Goal: Check status: Check status

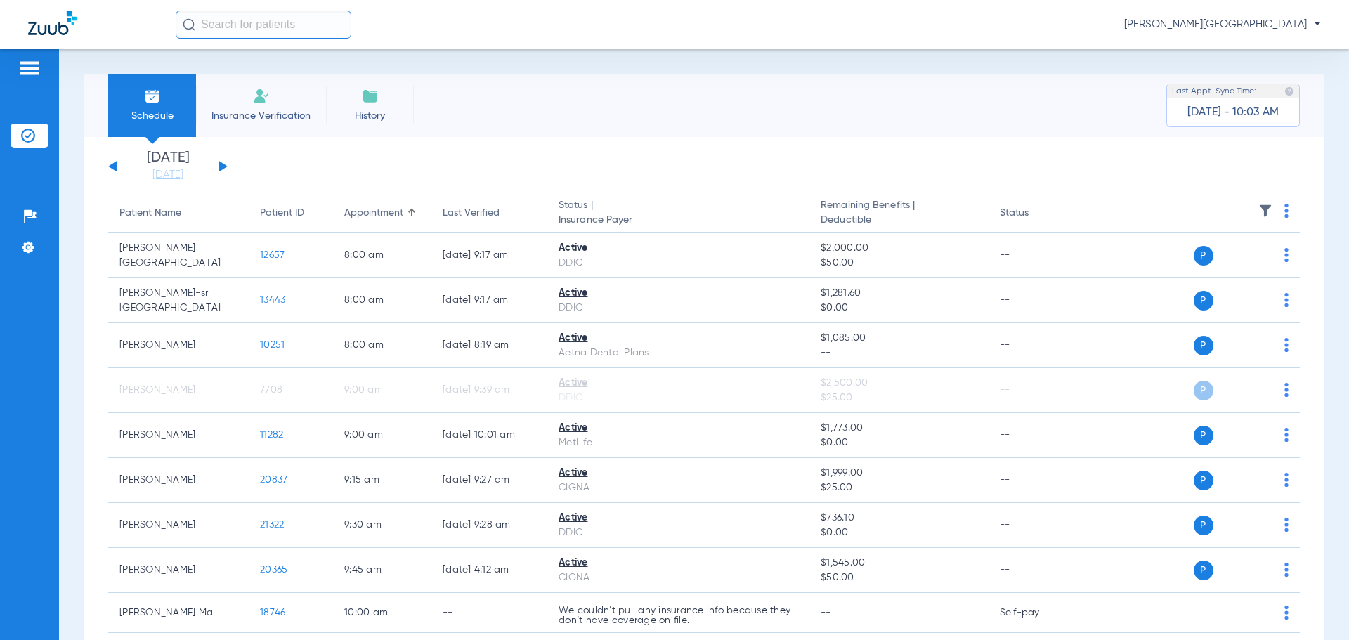
click at [227, 166] on div "Saturday 06-07-2025 Sunday 06-08-2025 Monday 06-09-2025 Tuesday 06-10-2025 Wedn…" at bounding box center [167, 166] width 119 height 31
click at [221, 165] on button at bounding box center [223, 166] width 8 height 11
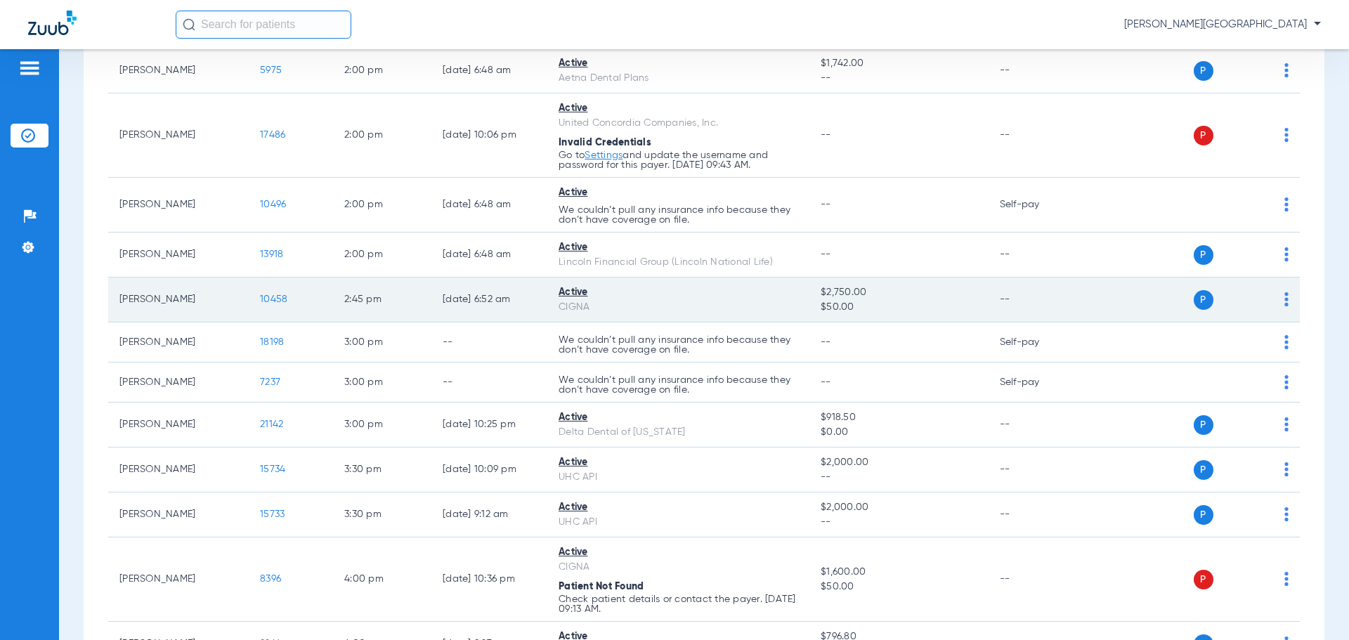
scroll to position [1475, 0]
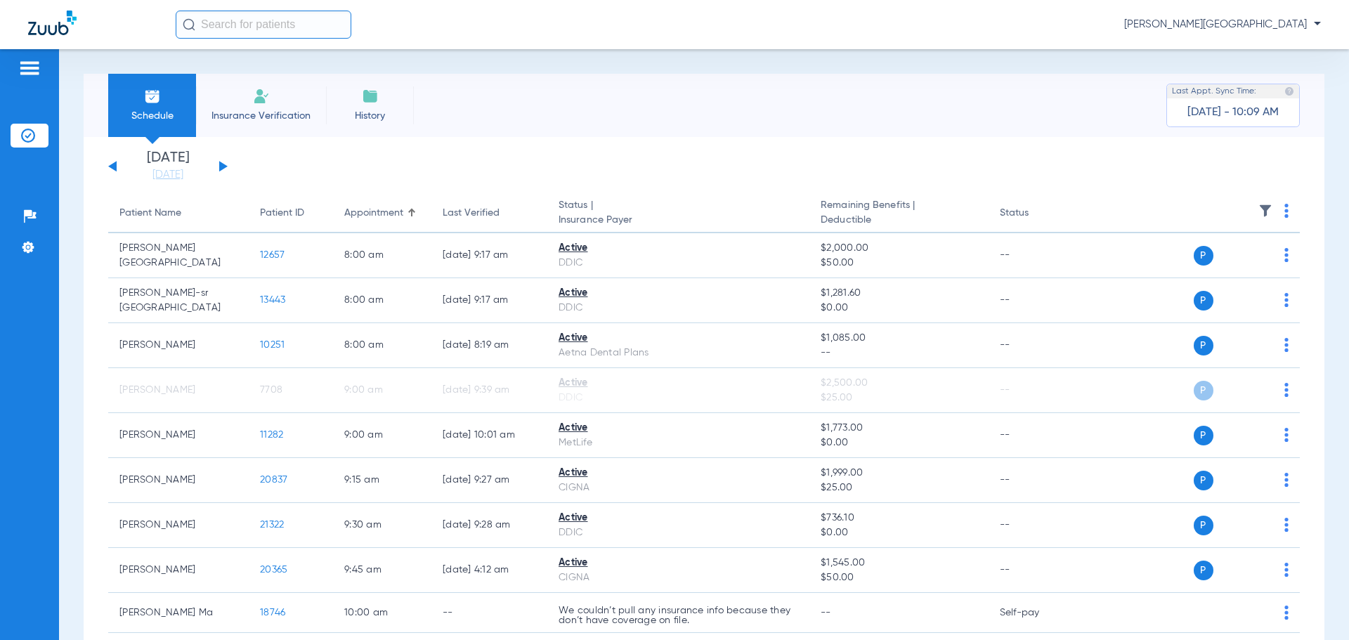
click at [220, 164] on button at bounding box center [223, 166] width 8 height 11
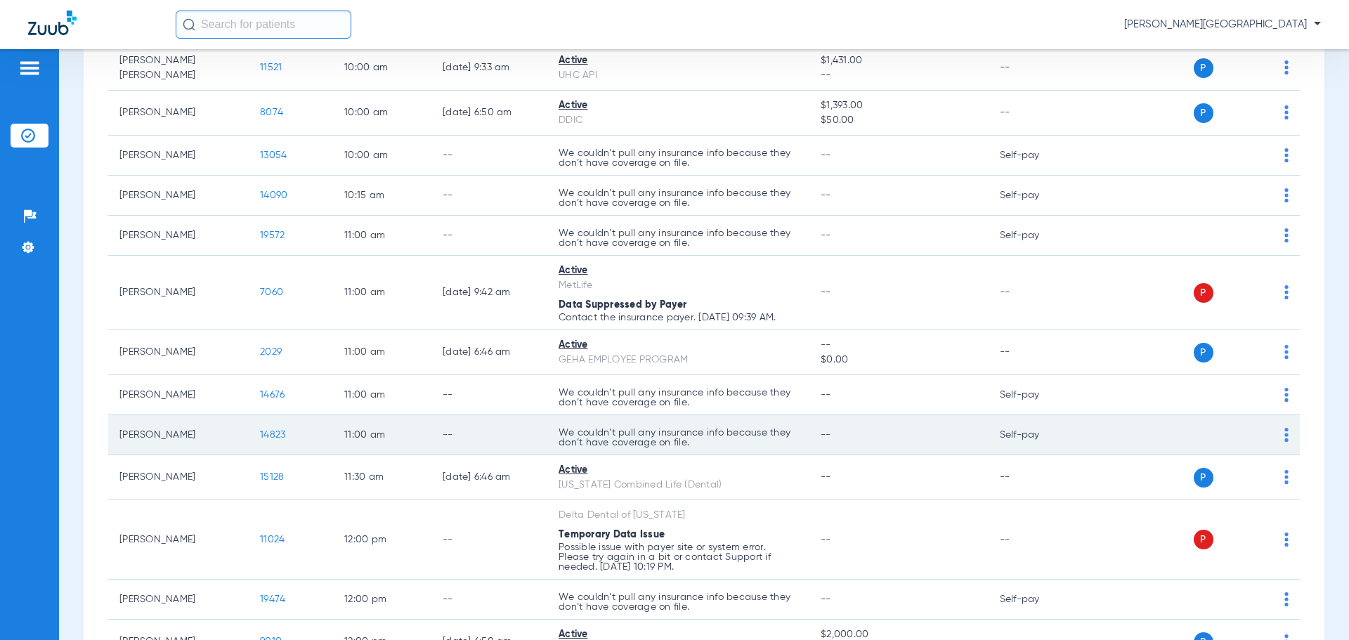
scroll to position [702, 0]
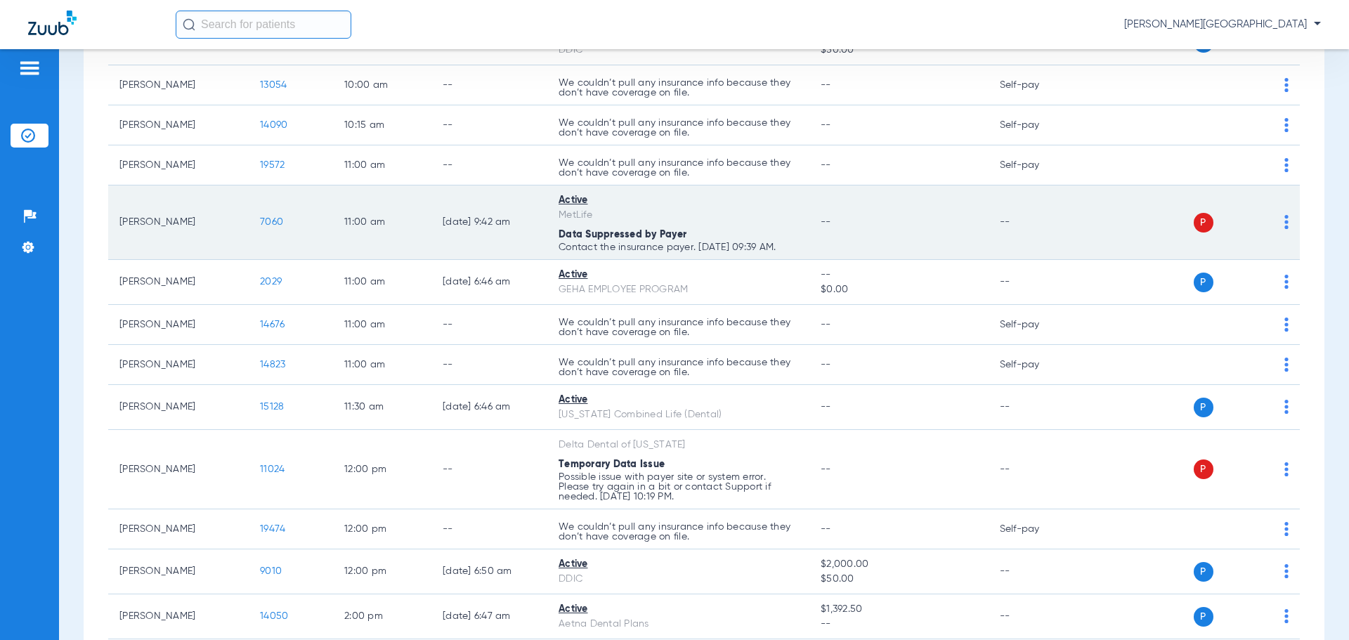
click at [1284, 220] on img at bounding box center [1286, 222] width 4 height 14
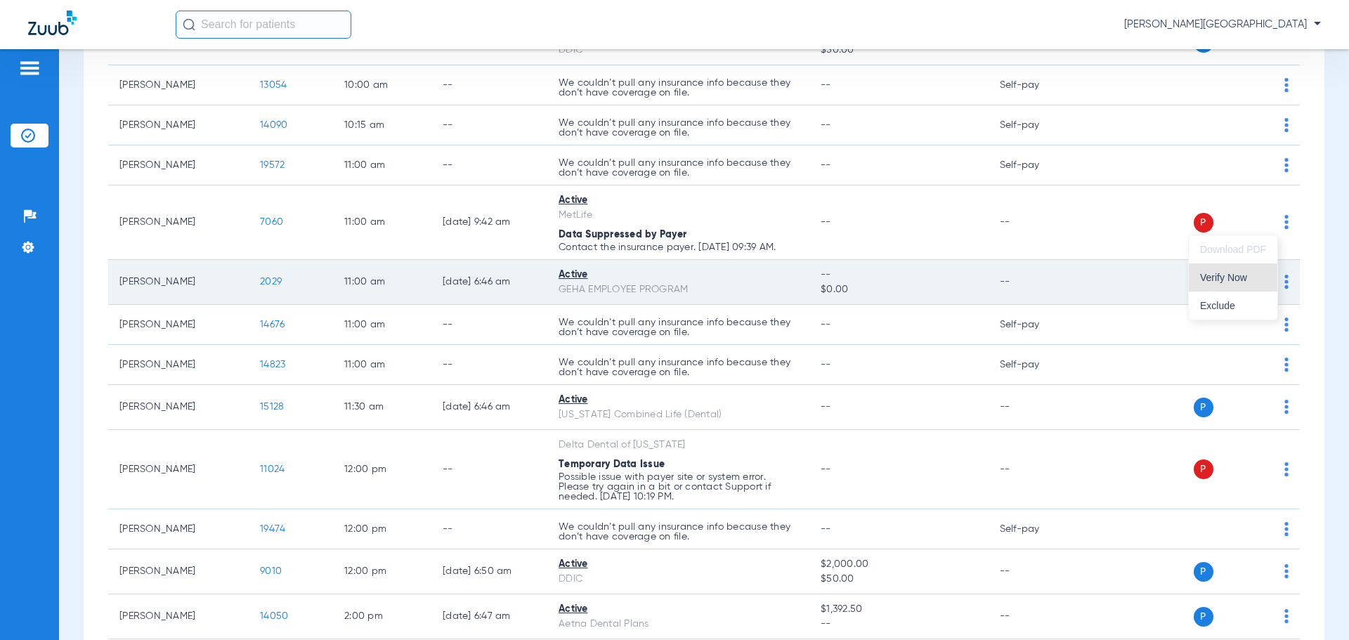
drag, startPoint x: 1231, startPoint y: 279, endPoint x: 1207, endPoint y: 277, distance: 24.0
click at [1229, 278] on span "Verify Now" at bounding box center [1233, 278] width 66 height 10
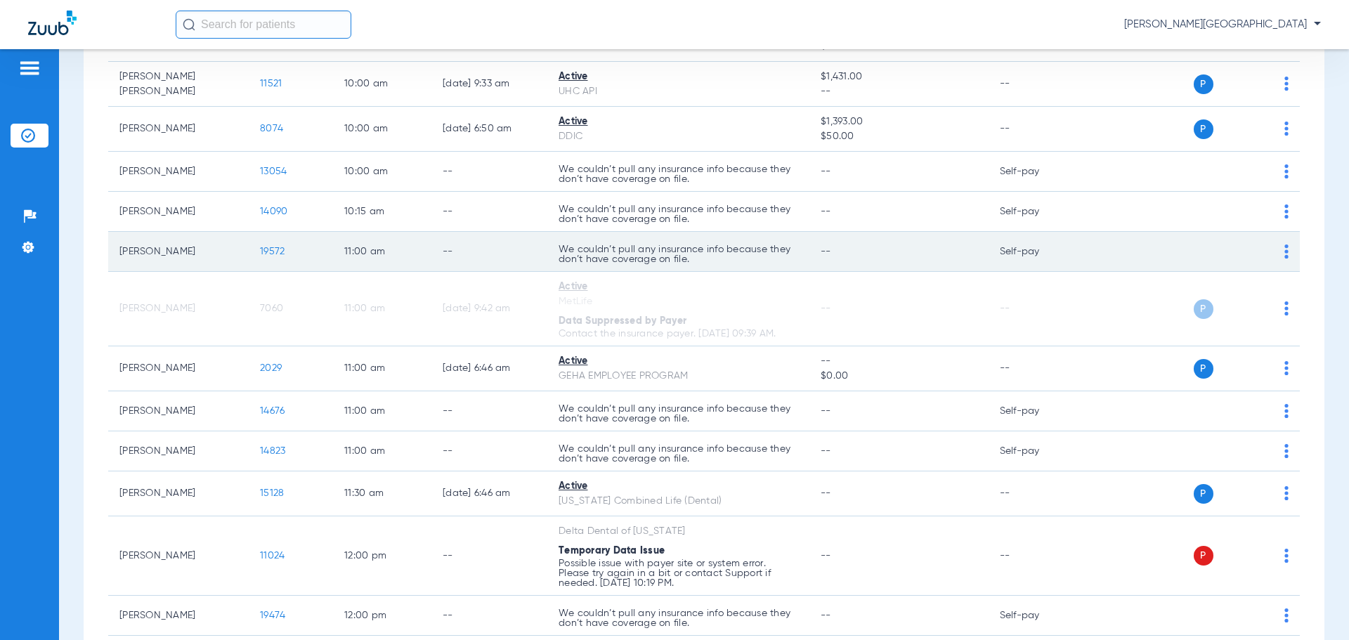
scroll to position [492, 0]
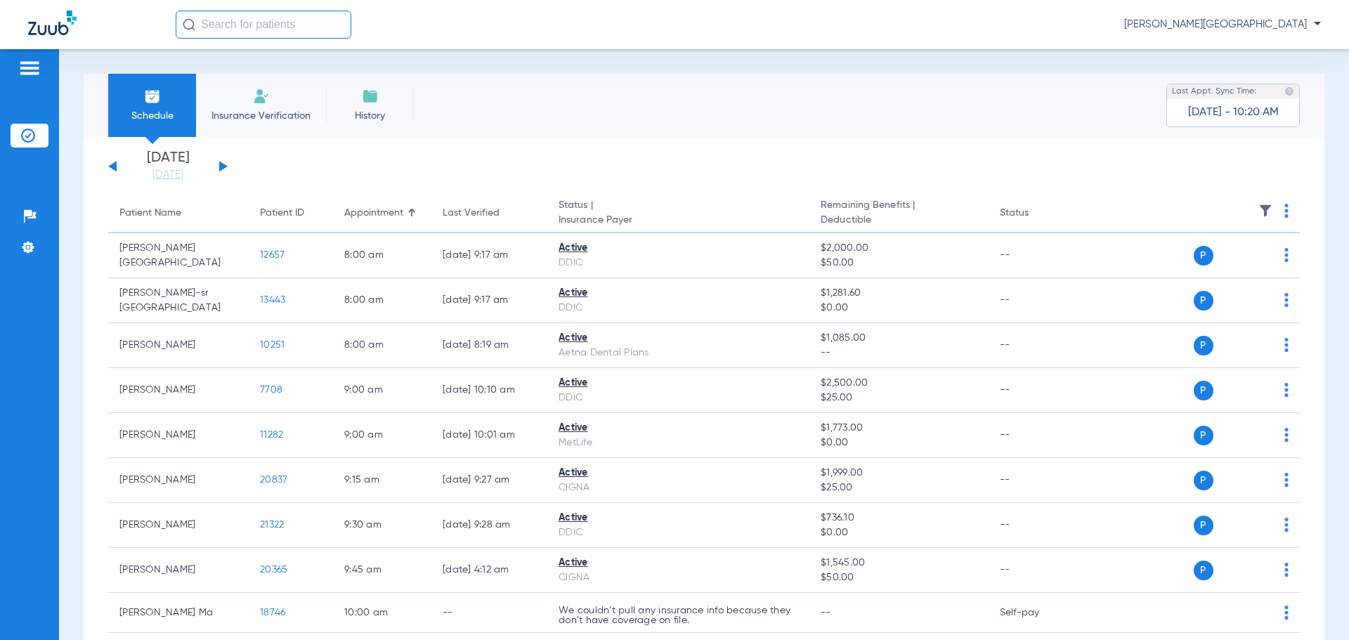
click at [225, 168] on button at bounding box center [223, 166] width 8 height 11
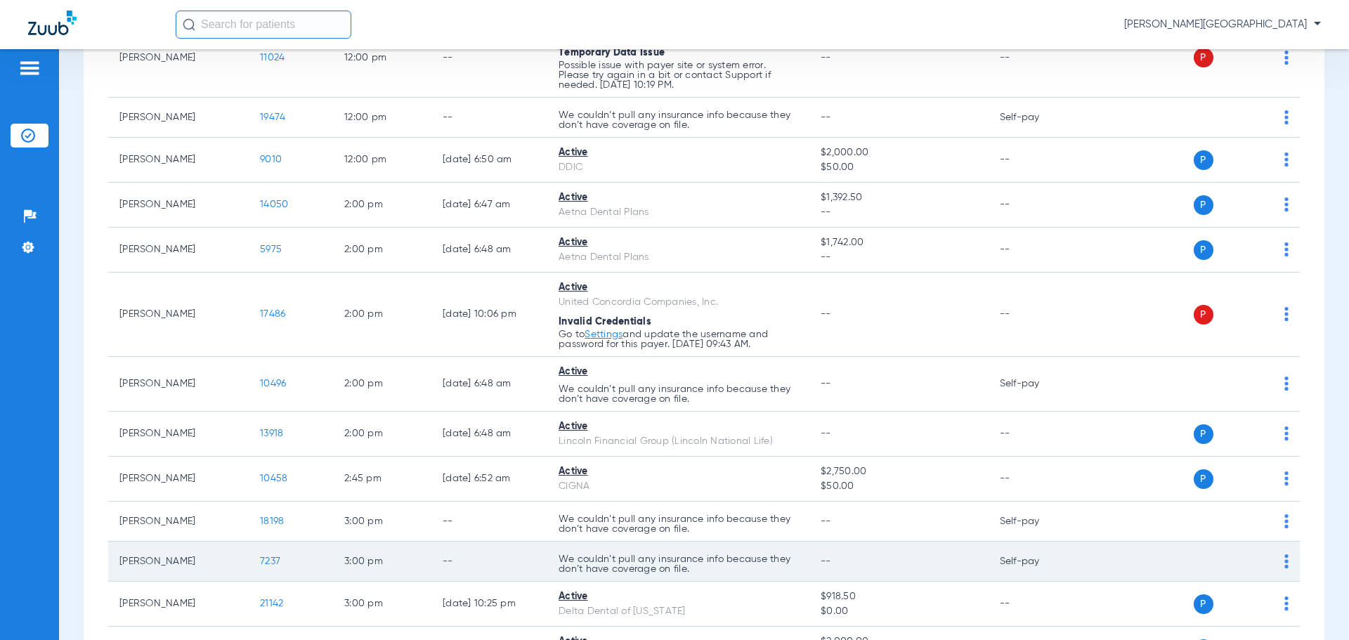
scroll to position [1158, 0]
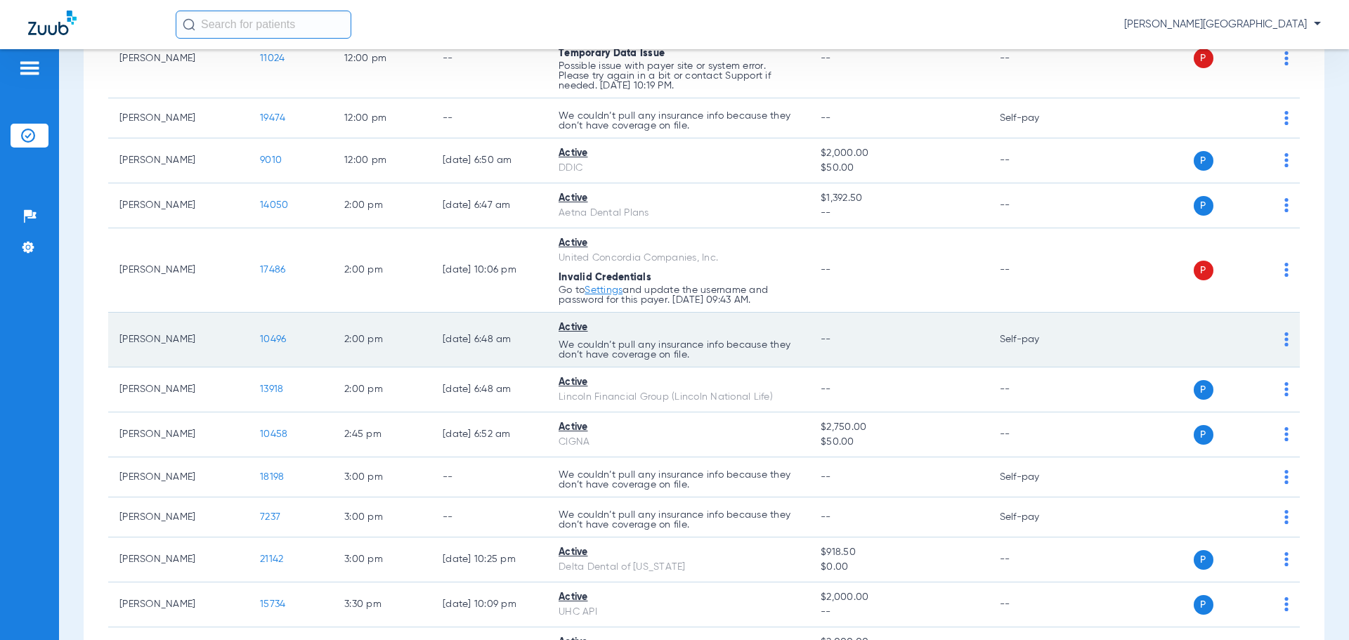
drag, startPoint x: 278, startPoint y: 367, endPoint x: 277, endPoint y: 356, distance: 11.3
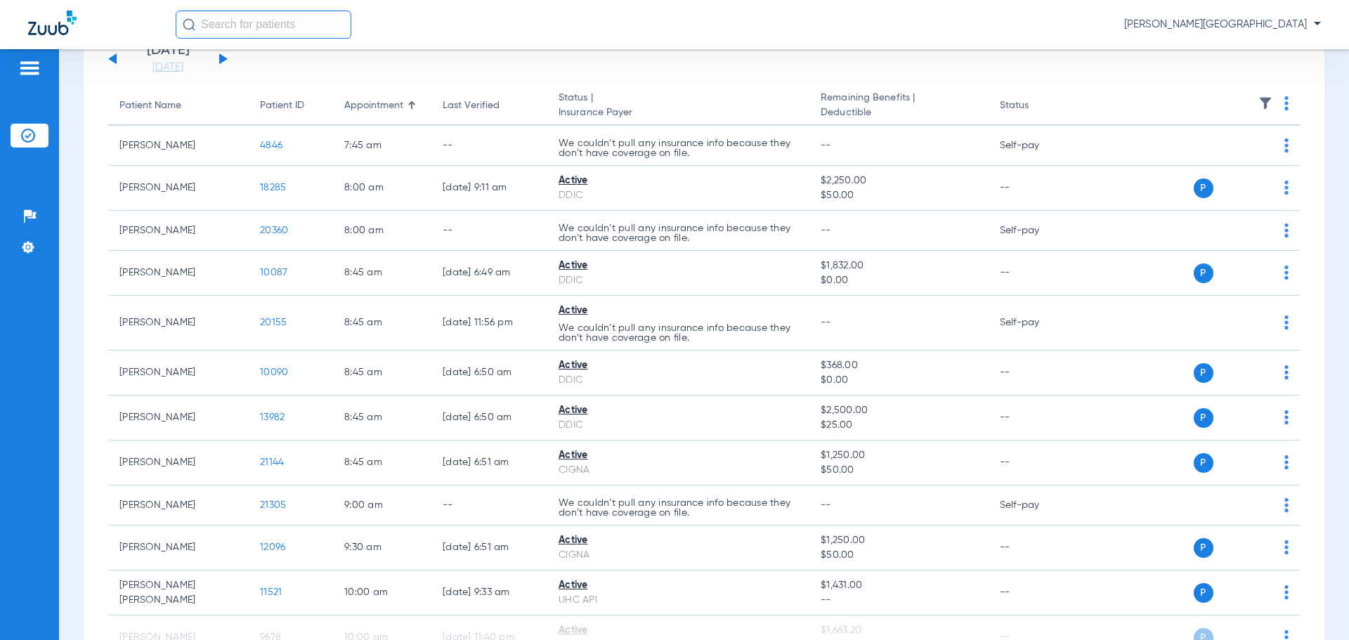
scroll to position [0, 0]
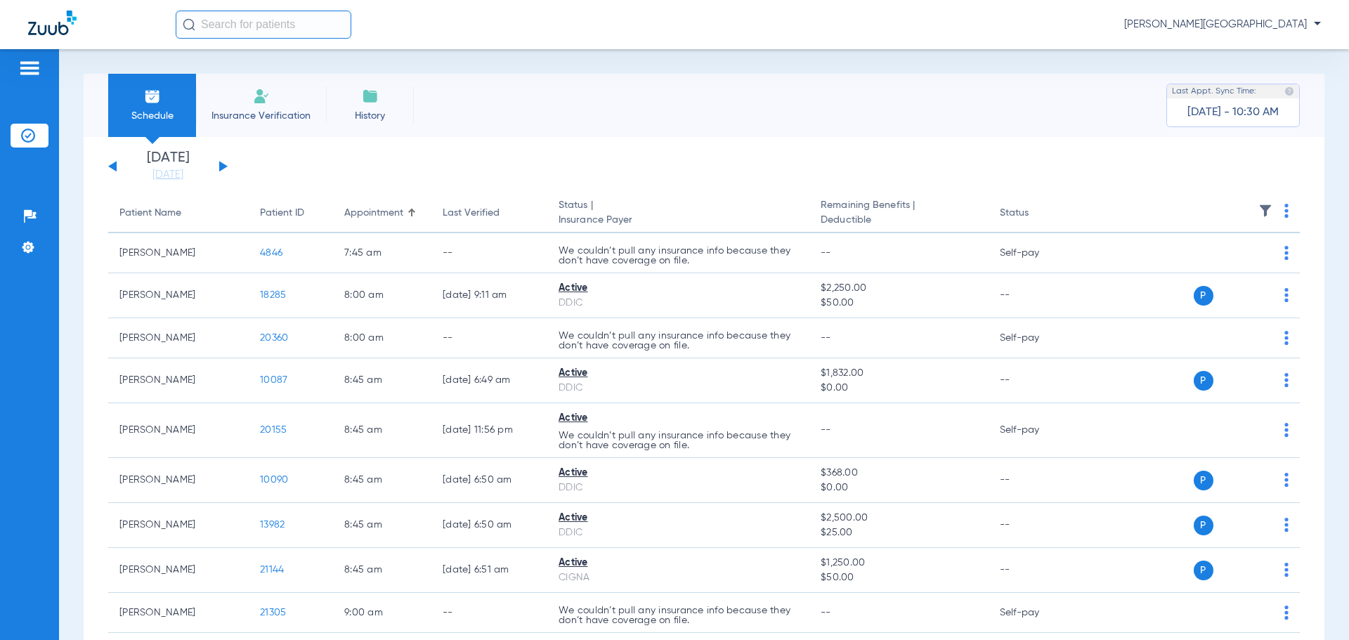
click at [112, 168] on button at bounding box center [112, 166] width 8 height 11
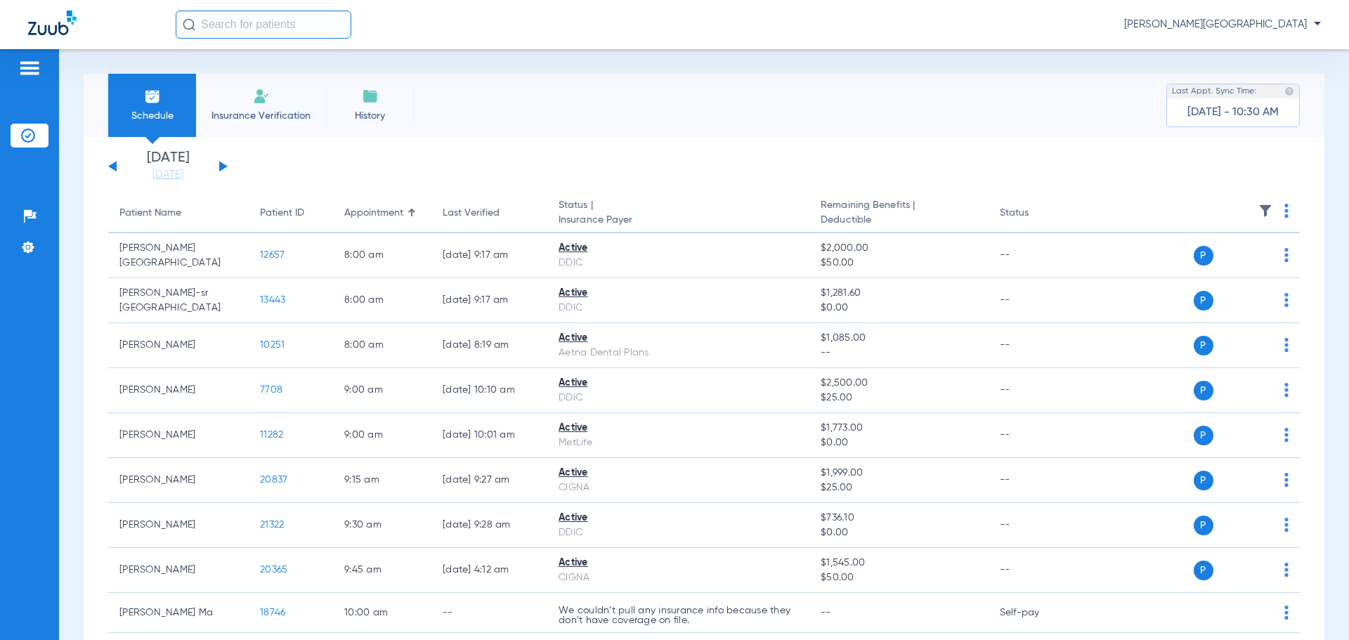
click at [225, 164] on div "[DATE] [DATE] [DATE] [DATE] [DATE] [DATE] [DATE] [DATE] [DATE] [DATE] [DATE] [D…" at bounding box center [167, 166] width 119 height 31
click at [221, 165] on button at bounding box center [223, 166] width 8 height 11
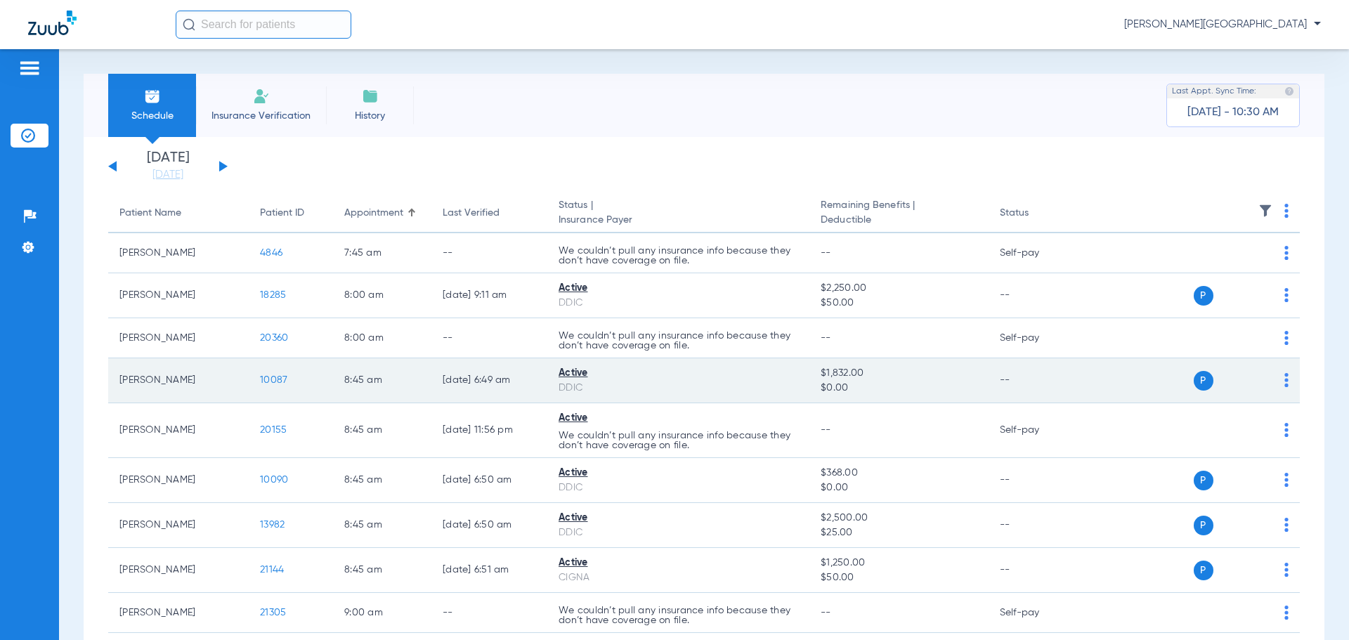
click at [580, 381] on div "DDIC" at bounding box center [678, 388] width 240 height 15
